Goal: Use online tool/utility: Utilize a website feature to perform a specific function

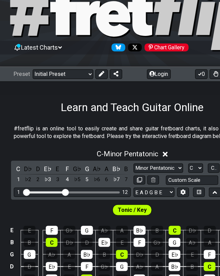
scroll to position [31, 0]
click at [59, 133] on p "#fretflip is an online tool to easily create and share guitar fretboard charts,…" at bounding box center [132, 133] width 237 height 16
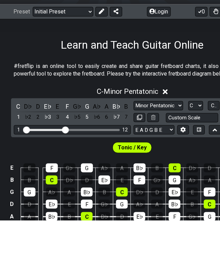
scroll to position [38, 0]
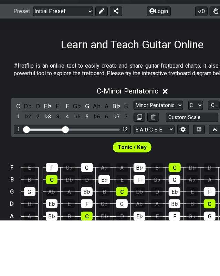
click at [149, 166] on select "Minor Pentatonic Click to edit Minor Pentatonic Major Pentatonic Minor Blues Ma…" at bounding box center [159, 160] width 50 height 9
click at [134, 165] on select "Minor Pentatonic Click to edit Minor Pentatonic Major Pentatonic Minor Blues Ma…" at bounding box center [159, 160] width 50 height 9
click at [99, 151] on div "C - Minor Pentatonic" at bounding box center [132, 144] width 265 height 13
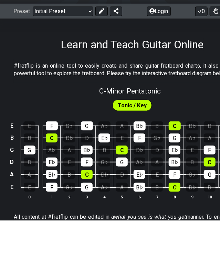
click at [86, 150] on div "C - Minor Pentatonic" at bounding box center [132, 144] width 265 height 12
select select "C"
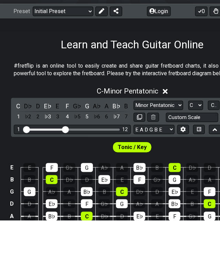
click at [101, 151] on span "C - Minor Pentatonic" at bounding box center [128, 146] width 62 height 8
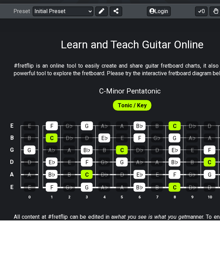
click at [116, 166] on div "Tonic / Key" at bounding box center [133, 160] width 40 height 11
click at [126, 166] on span "Tonic / Key" at bounding box center [132, 161] width 29 height 10
click at [100, 151] on span "C - Minor Pentatonic" at bounding box center [130, 146] width 62 height 8
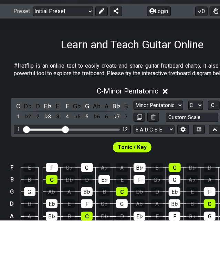
click at [194, 166] on select "A♭ A A♯ B♭ B C C♯ D♭ D D♯ E♭ E F F♯ G♭ G G♯" at bounding box center [196, 160] width 15 height 9
select select "A"
click at [189, 165] on select "A♭ A A♯ B♭ B C C♯ D♭ D D♯ E♭ E F F♯ G♭ G G♯" at bounding box center [196, 160] width 15 height 9
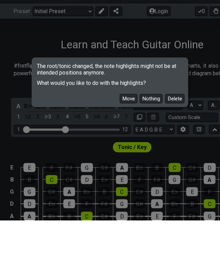
click at [138, 159] on button "Move" at bounding box center [129, 154] width 18 height 9
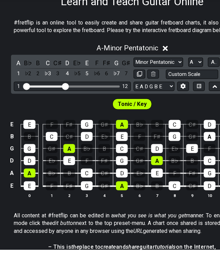
scroll to position [111, 0]
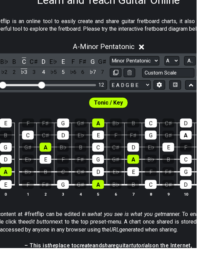
click at [177, 105] on input "Custom Scale" at bounding box center [192, 100] width 52 height 9
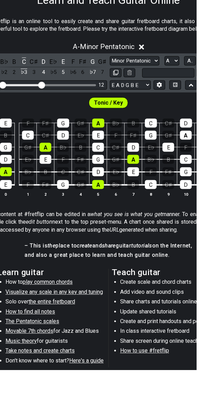
click at [172, 117] on select "E A D G B E E A D G B E E A D G B E B E A D F♯ B A D G C E A D A D G B E E♭ A♭ …" at bounding box center [154, 112] width 41 height 9
type input "Custom Scale"
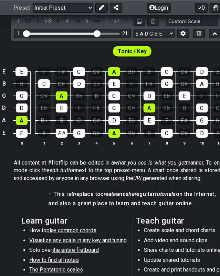
scroll to position [109, 0]
